Goal: Task Accomplishment & Management: Complete application form

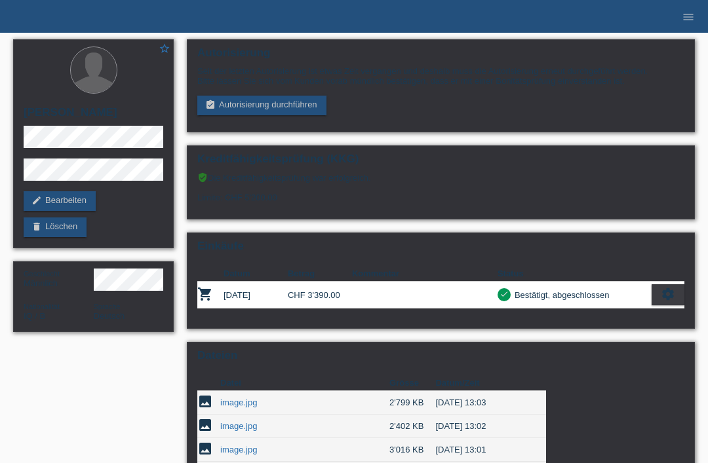
scroll to position [-1, 0]
click at [691, 17] on icon "menu" at bounding box center [687, 16] width 13 height 13
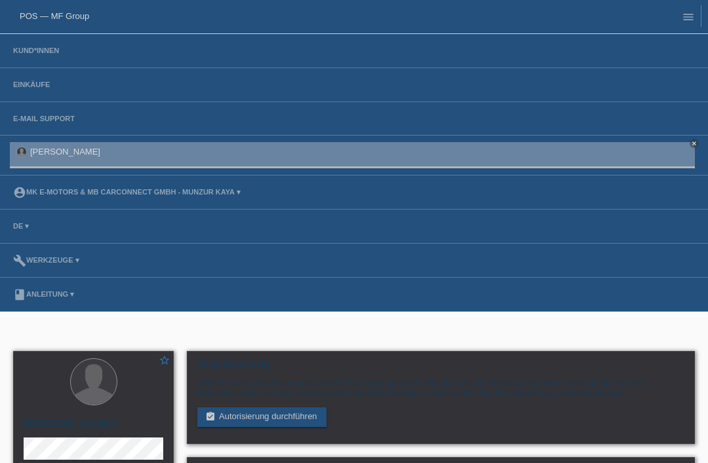
click at [48, 39] on li "Kund*innen" at bounding box center [354, 51] width 708 height 34
click at [39, 54] on link "Kund*innen" at bounding box center [36, 51] width 59 height 8
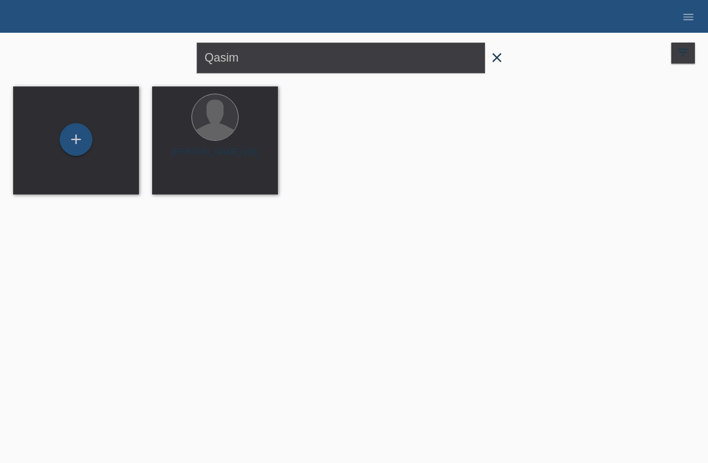
click at [495, 64] on icon "close" at bounding box center [497, 58] width 16 height 16
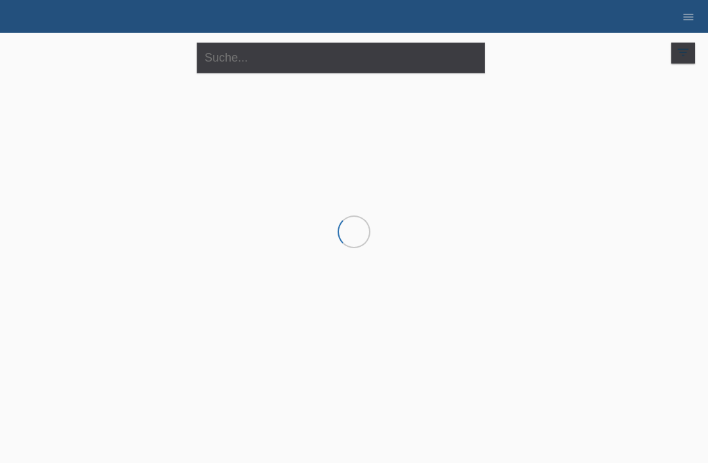
click at [493, 66] on form "close" at bounding box center [354, 58] width 314 height 31
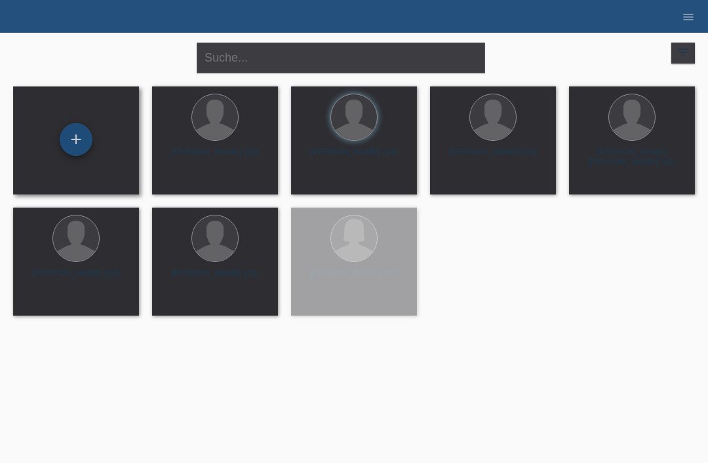
click at [79, 132] on div "+" at bounding box center [75, 139] width 31 height 22
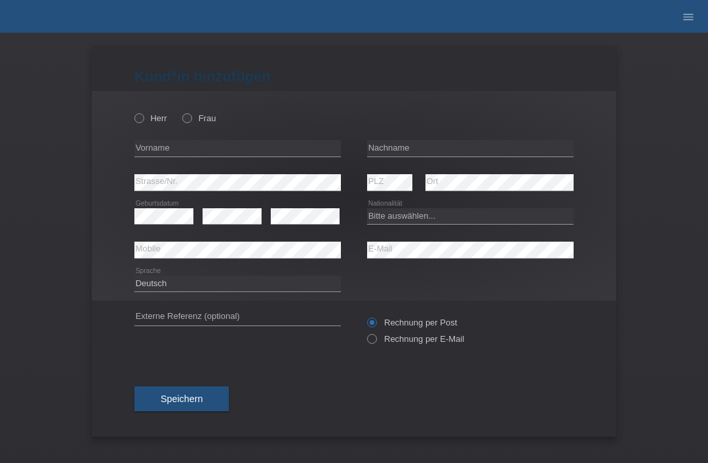
click at [136, 129] on div "Herr Frau" at bounding box center [237, 118] width 206 height 27
click at [135, 123] on label "Herr" at bounding box center [150, 118] width 33 height 10
click at [135, 122] on input "Herr" at bounding box center [138, 117] width 9 height 9
radio input "true"
click at [478, 151] on input "text" at bounding box center [470, 148] width 206 height 16
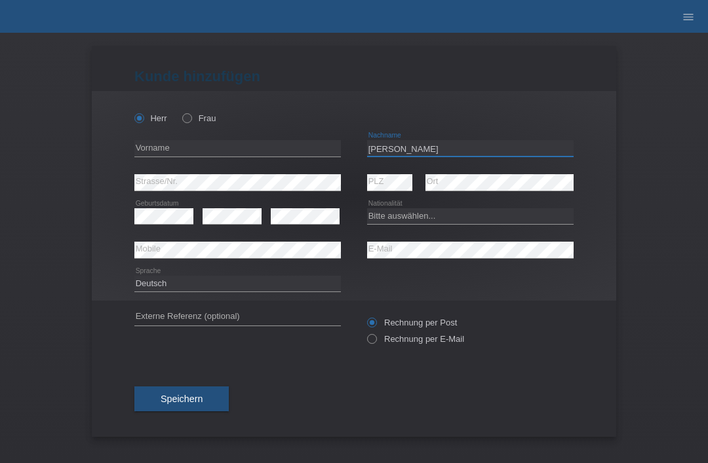
type input "Marin"
click at [276, 142] on input "text" at bounding box center [237, 148] width 206 height 16
type input "lulian sorin"
click at [417, 214] on select "Bitte auswählen... Schweiz Deutschland Liechtenstein Österreich ------------ Af…" at bounding box center [470, 216] width 206 height 16
select select "RO"
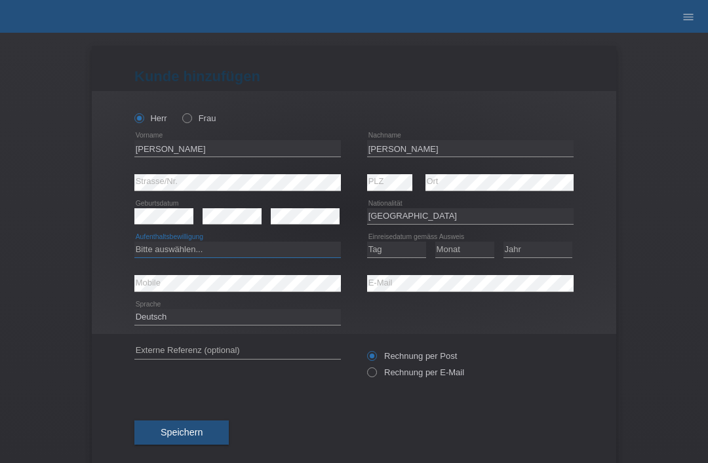
click at [273, 246] on select "Bitte auswählen... C B B - Flüchtlingsstatus Andere" at bounding box center [237, 250] width 206 height 16
select select "B"
click at [400, 253] on select "Tag 01 02 03 04 05 06 07 08 09 10 11" at bounding box center [396, 250] width 59 height 16
